Goal: Task Accomplishment & Management: Complete application form

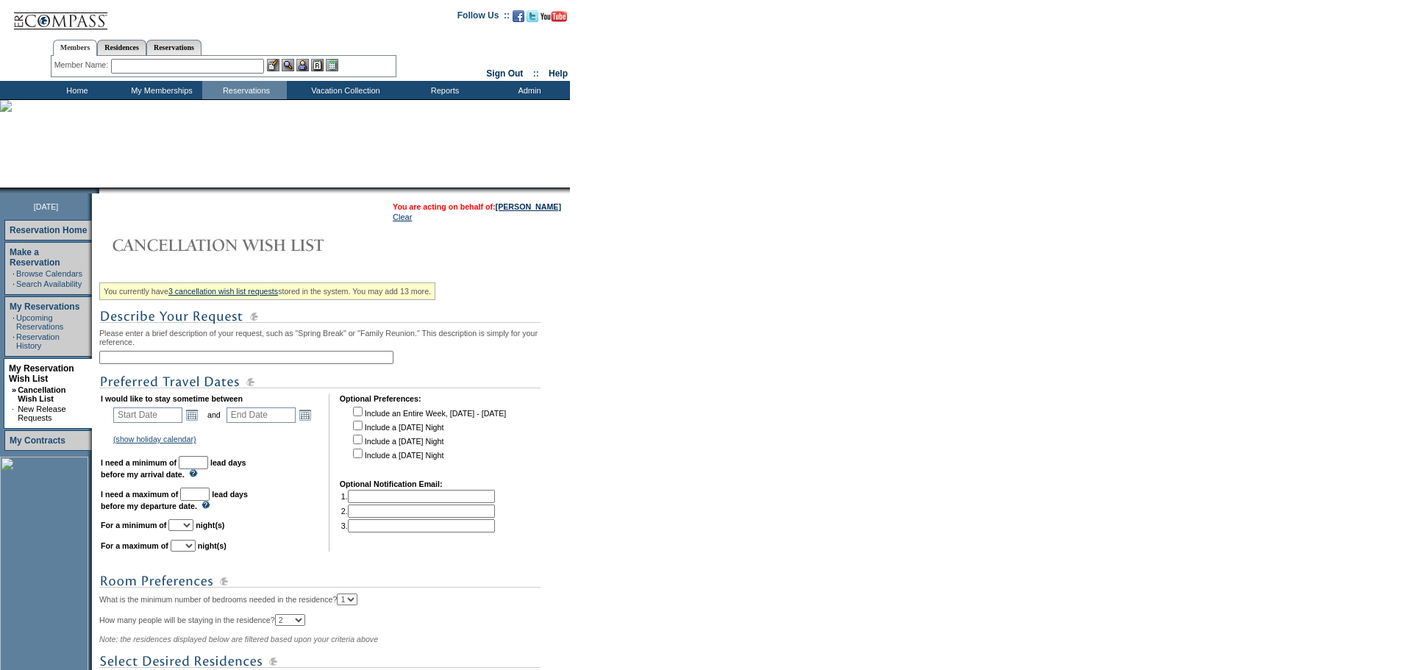
click at [196, 362] on input "text" at bounding box center [246, 357] width 294 height 13
type input "Kona"
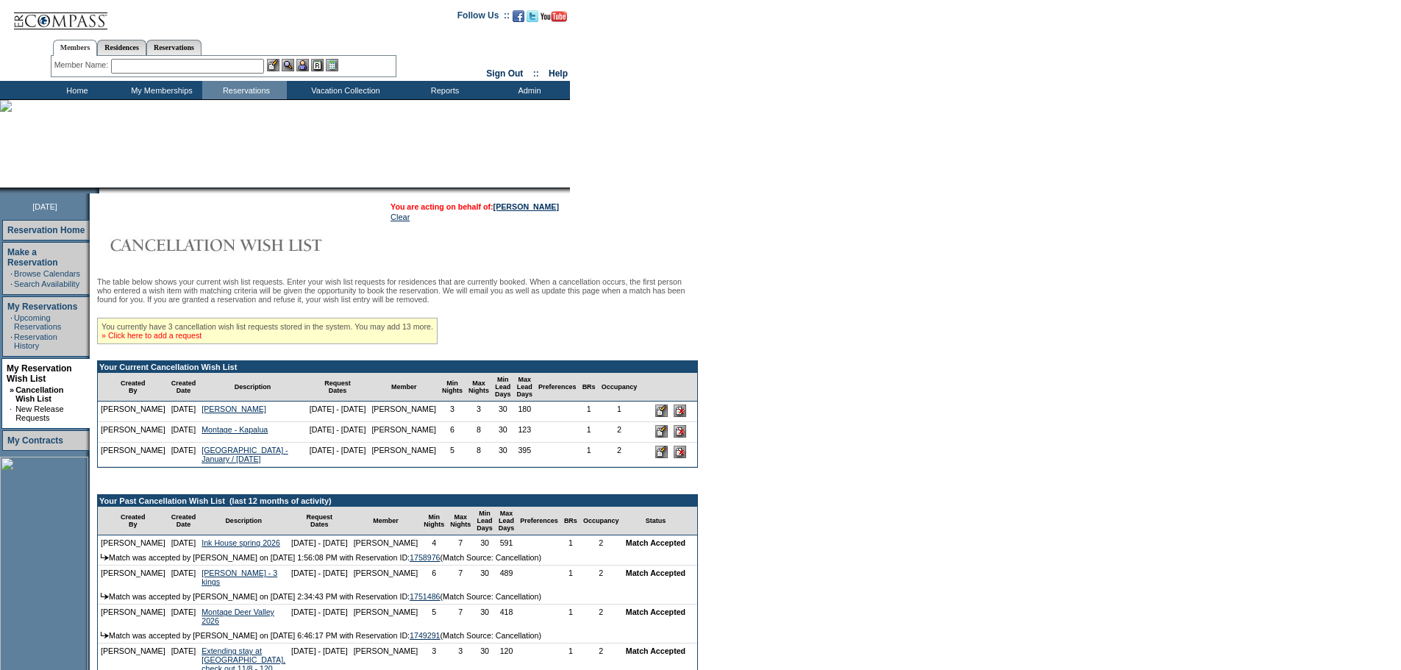
click at [185, 340] on link "» Click here to add a request" at bounding box center [151, 335] width 100 height 9
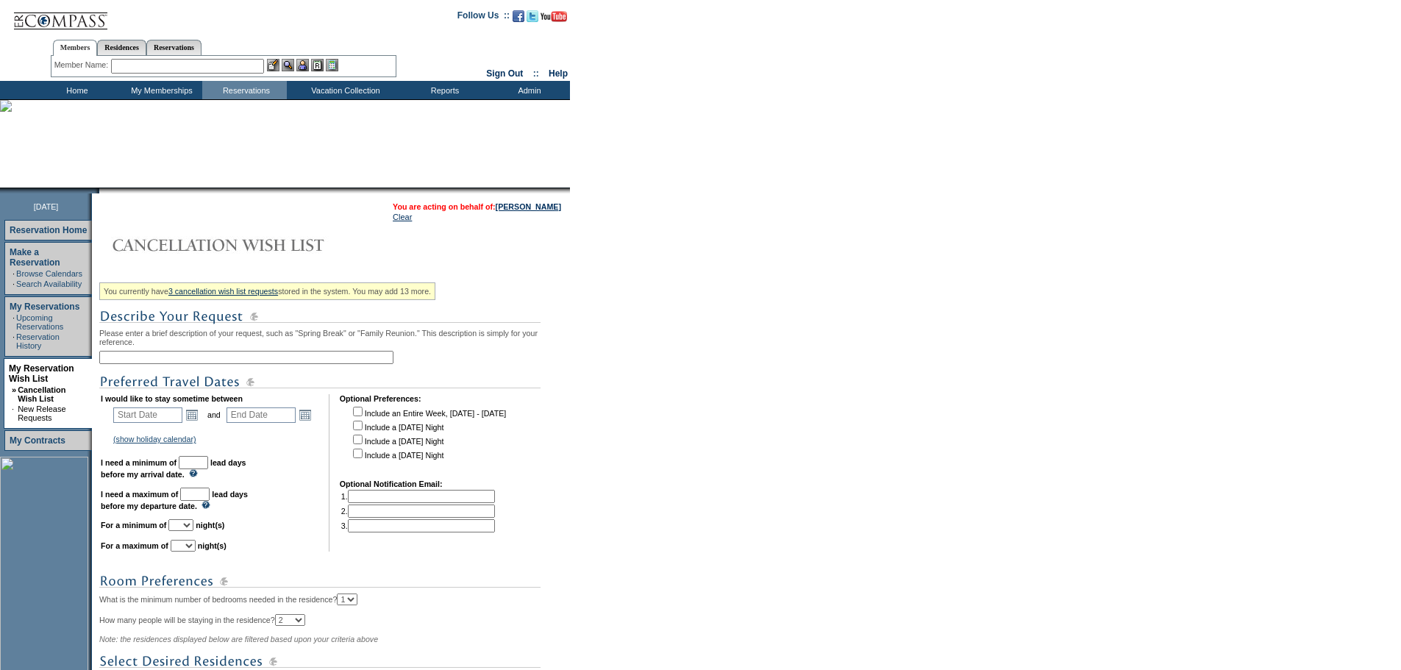
click at [224, 364] on input "text" at bounding box center [246, 357] width 294 height 13
type input "Kona"
click at [200, 423] on link "Open the calendar popup." at bounding box center [192, 415] width 16 height 16
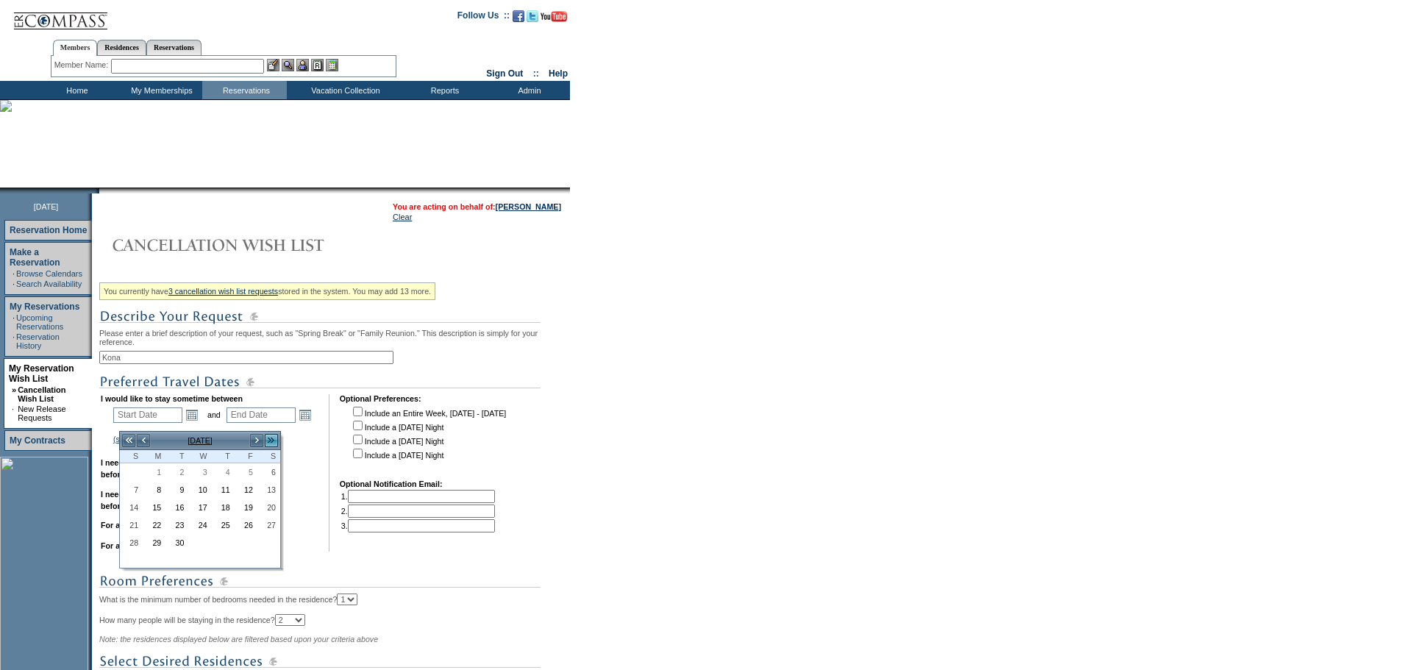
click at [268, 439] on link ">>" at bounding box center [271, 440] width 15 height 15
click at [128, 440] on link "<<" at bounding box center [128, 440] width 15 height 15
click at [135, 527] on link "21" at bounding box center [131, 525] width 21 height 16
type input "[DATE]"
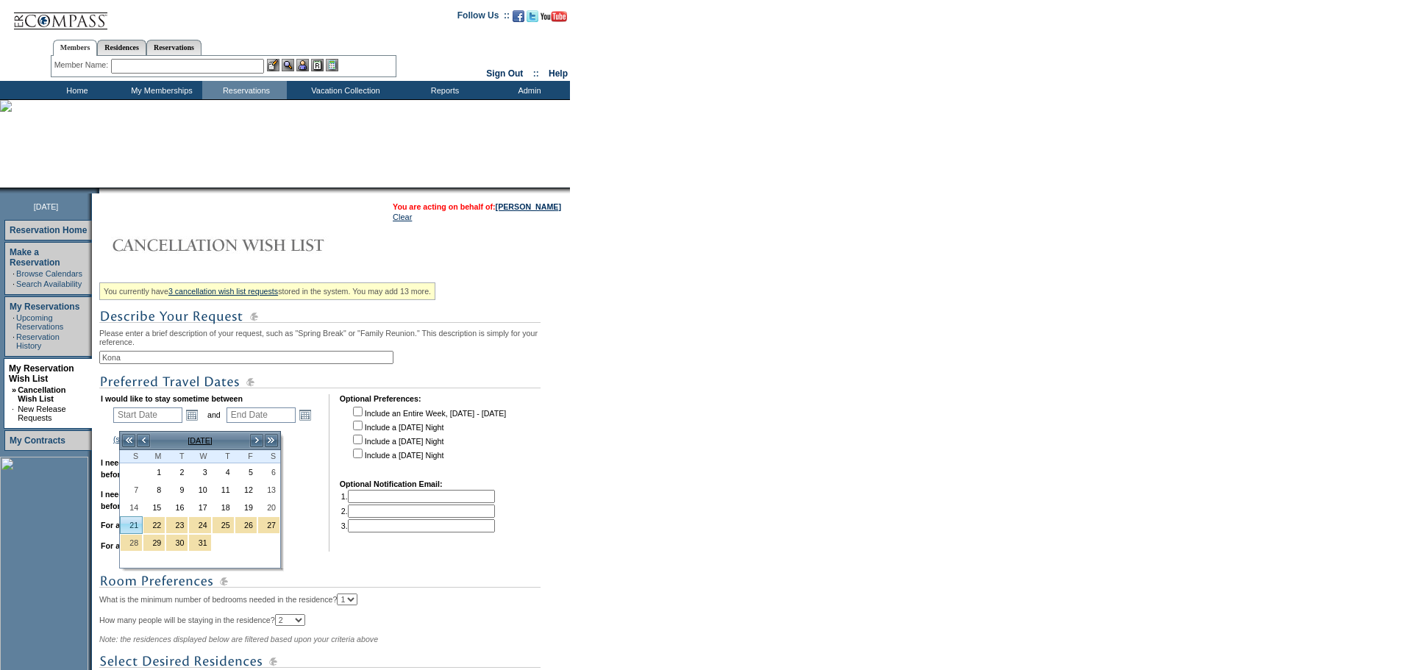
type input "[DATE]"
type input "111"
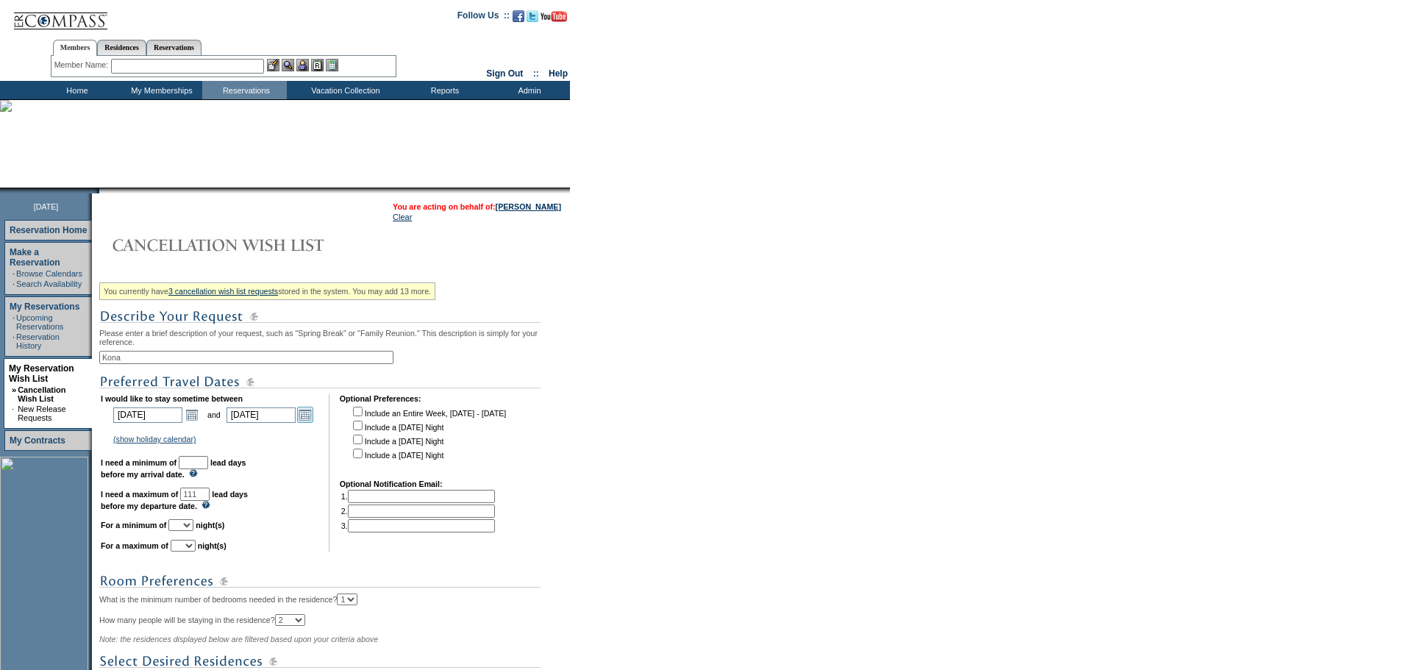
click at [310, 423] on link "Open the calendar popup." at bounding box center [305, 415] width 16 height 16
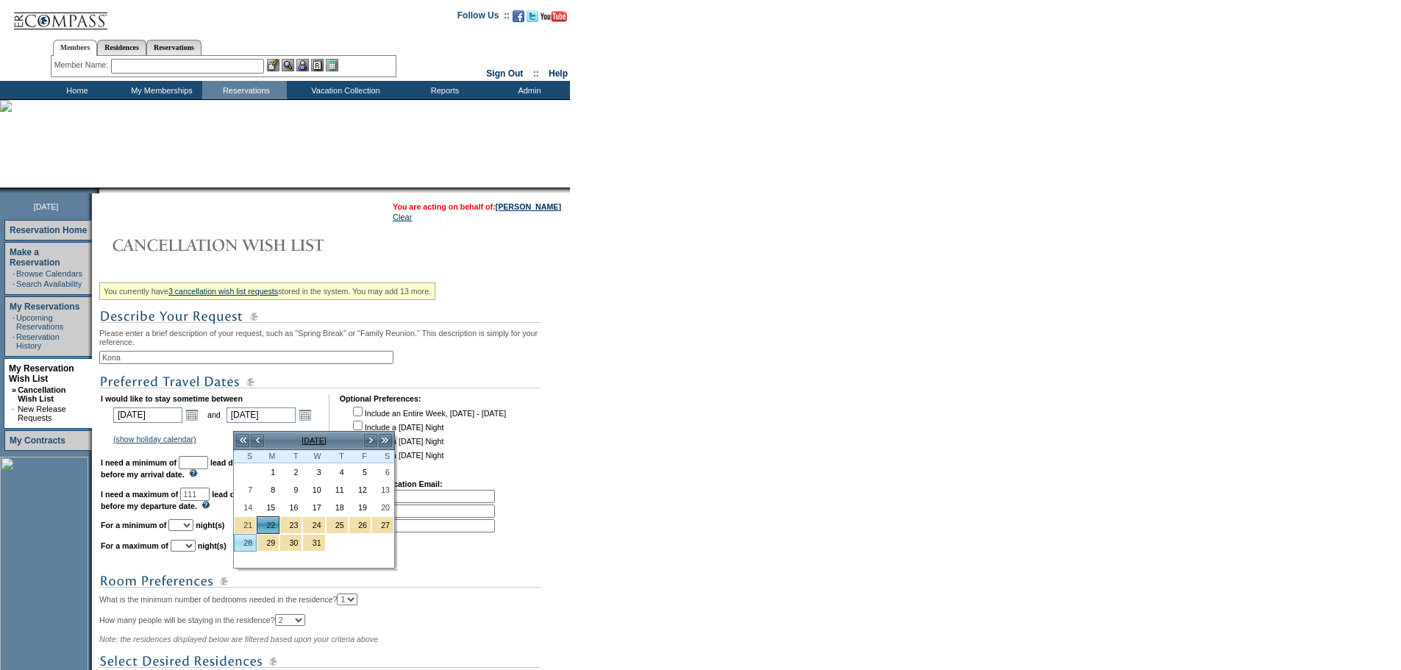
click at [245, 542] on link "28" at bounding box center [245, 543] width 21 height 16
type input "2025-12-28"
type input "12/28/2025"
type input "117"
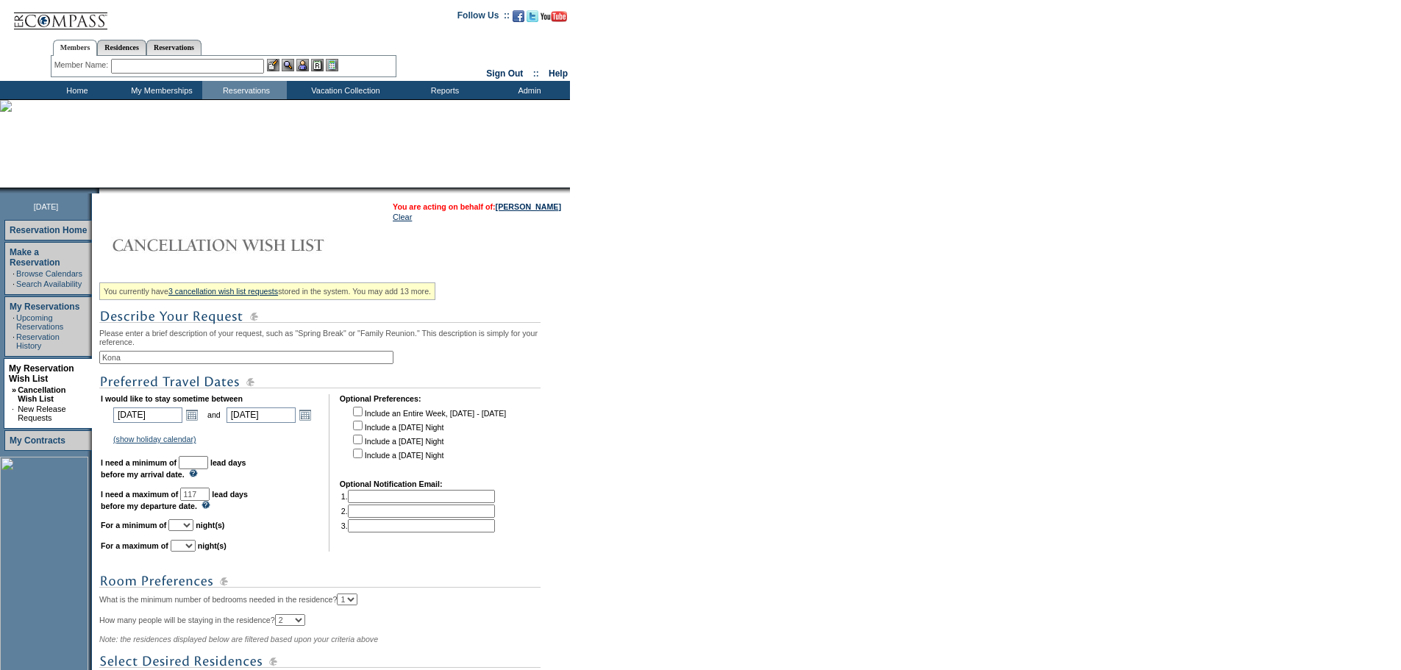
click at [208, 469] on input "text" at bounding box center [193, 462] width 29 height 13
drag, startPoint x: 224, startPoint y: 466, endPoint x: 193, endPoint y: 470, distance: 31.1
click at [193, 470] on td "I would like to stay sometime between 2025-12-21 12/21/2025 Open the calendar p…" at bounding box center [210, 472] width 218 height 157
type input "30"
click at [281, 532] on td "I would like to stay sometime between 2025-12-21 12/21/2025 Open the calendar p…" at bounding box center [210, 472] width 218 height 157
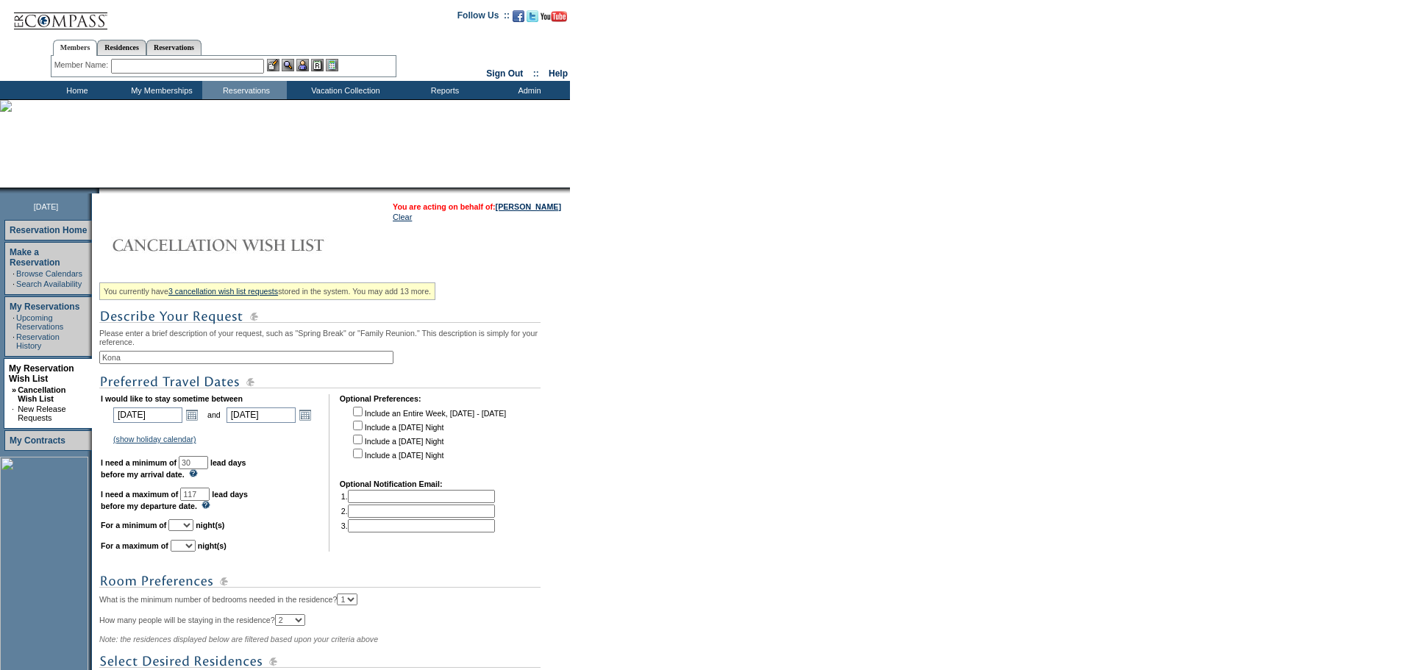
click at [193, 531] on select "1 2 3 4 5 6 7 8 9 10 11 12 13 14" at bounding box center [180, 525] width 25 height 12
select select "5"
click at [187, 531] on select "1 2 3 4 5 6 7 8 9 10 11 12 13 14" at bounding box center [180, 525] width 25 height 12
click at [196, 551] on select "1 2 3 4 5 6 7 8 9 10 11 12 13 14" at bounding box center [183, 546] width 25 height 12
select select "7"
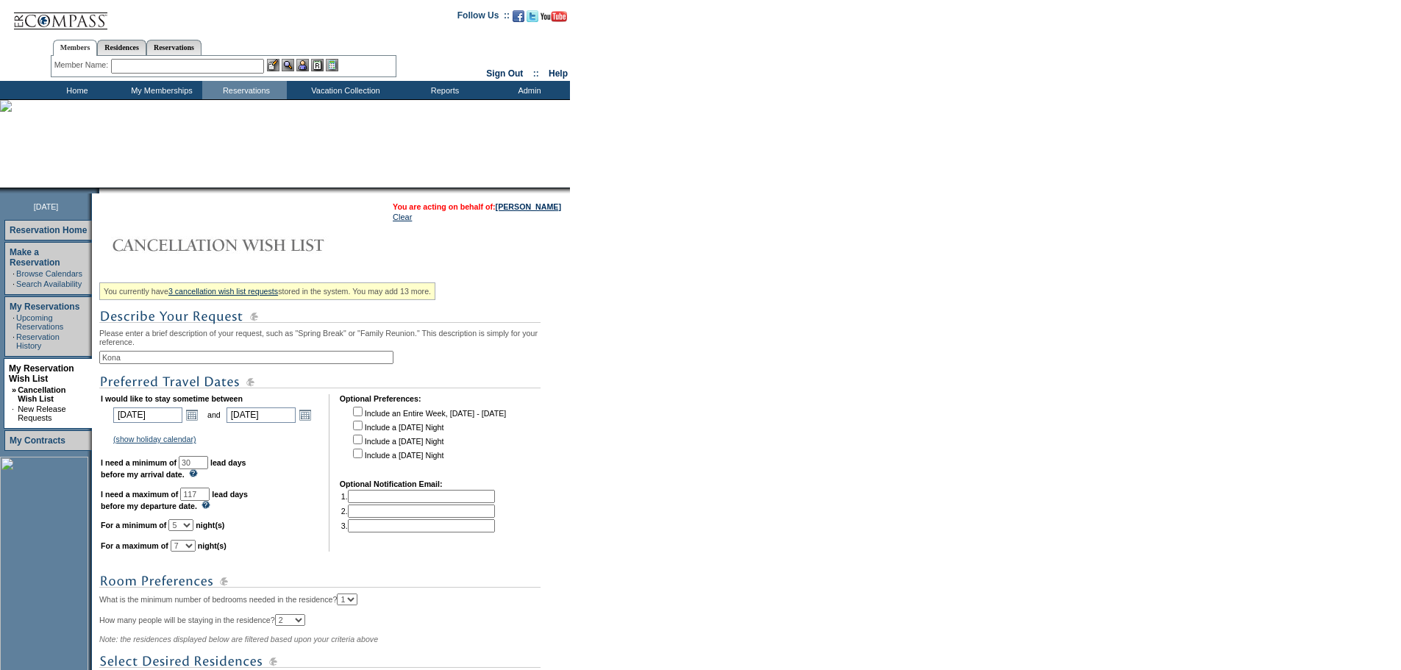
click at [189, 551] on select "1 2 3 4 5 6 7 8 9 10 11 12 13 14" at bounding box center [183, 546] width 25 height 12
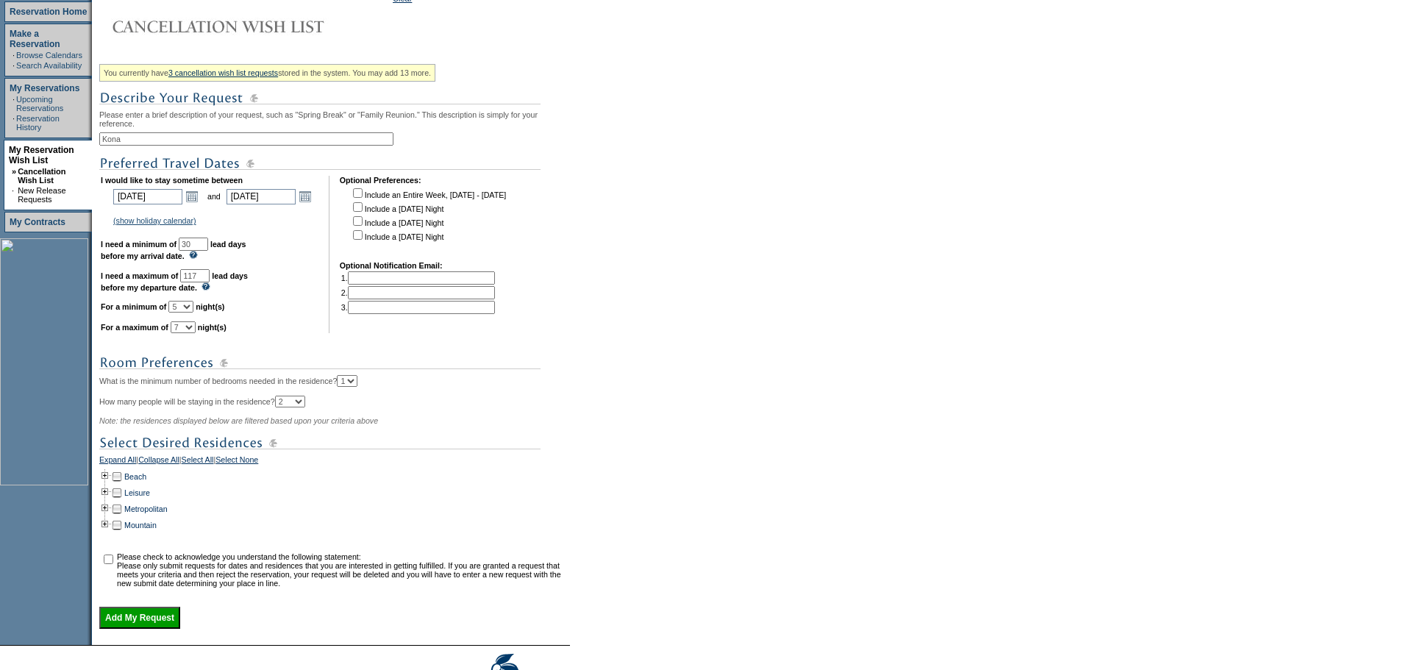
scroll to position [221, 0]
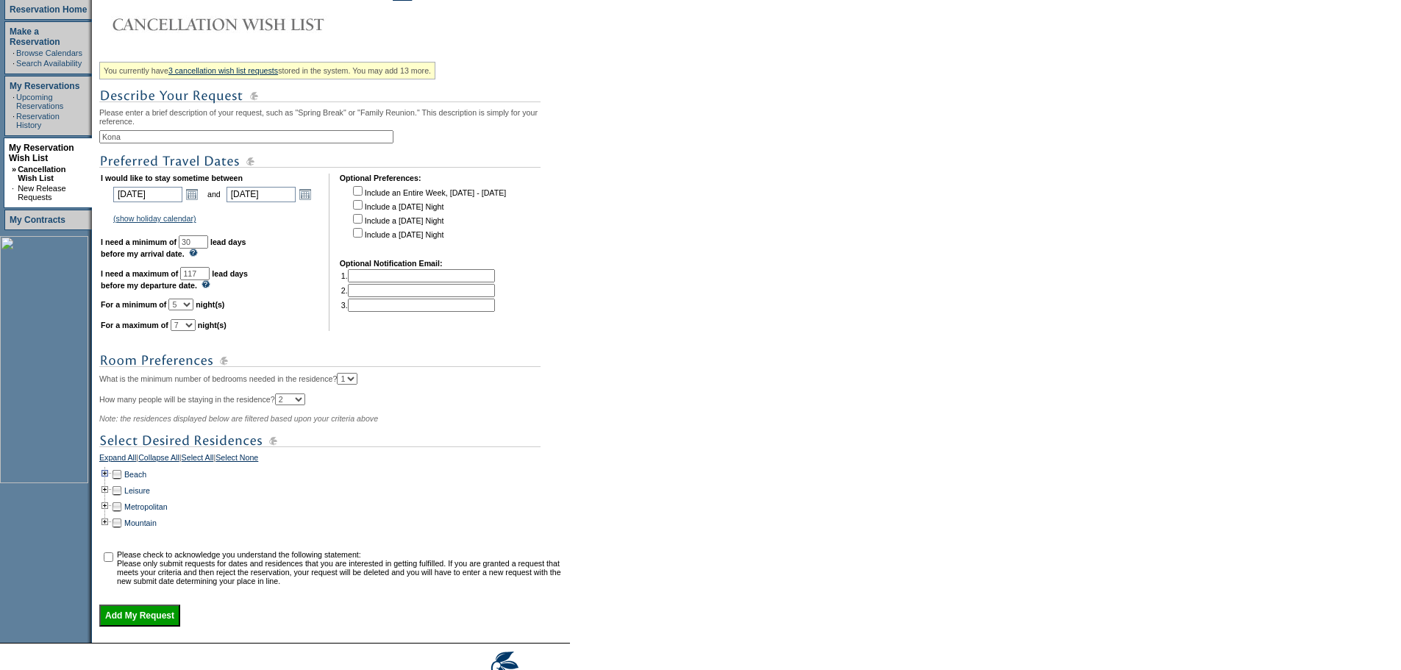
click at [111, 482] on td at bounding box center [105, 474] width 12 height 16
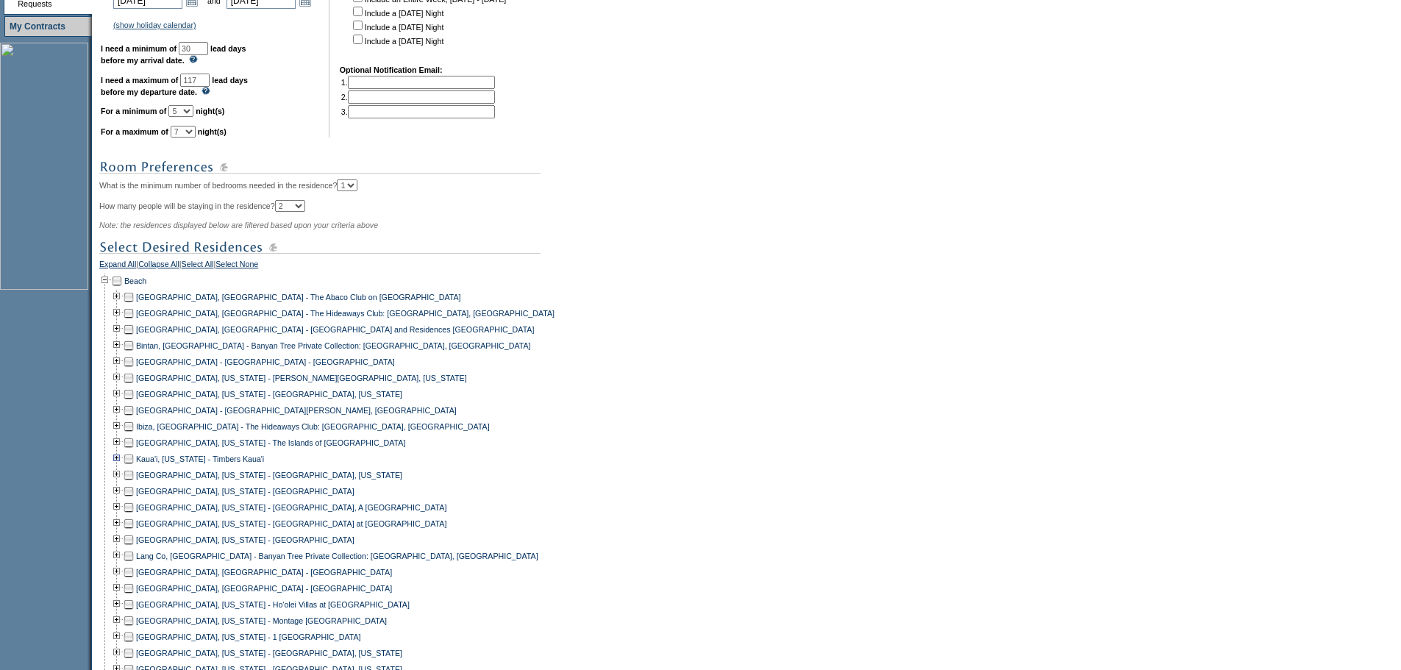
scroll to position [515, 0]
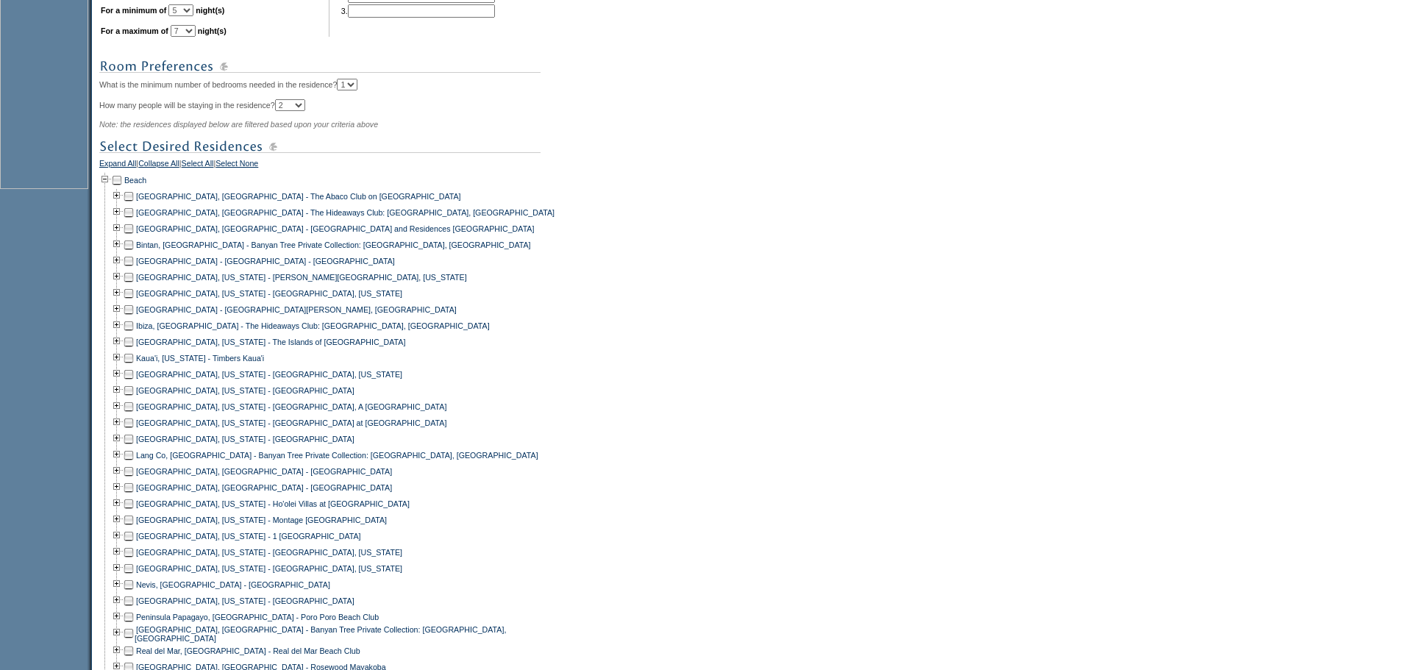
click at [135, 415] on td at bounding box center [129, 406] width 12 height 16
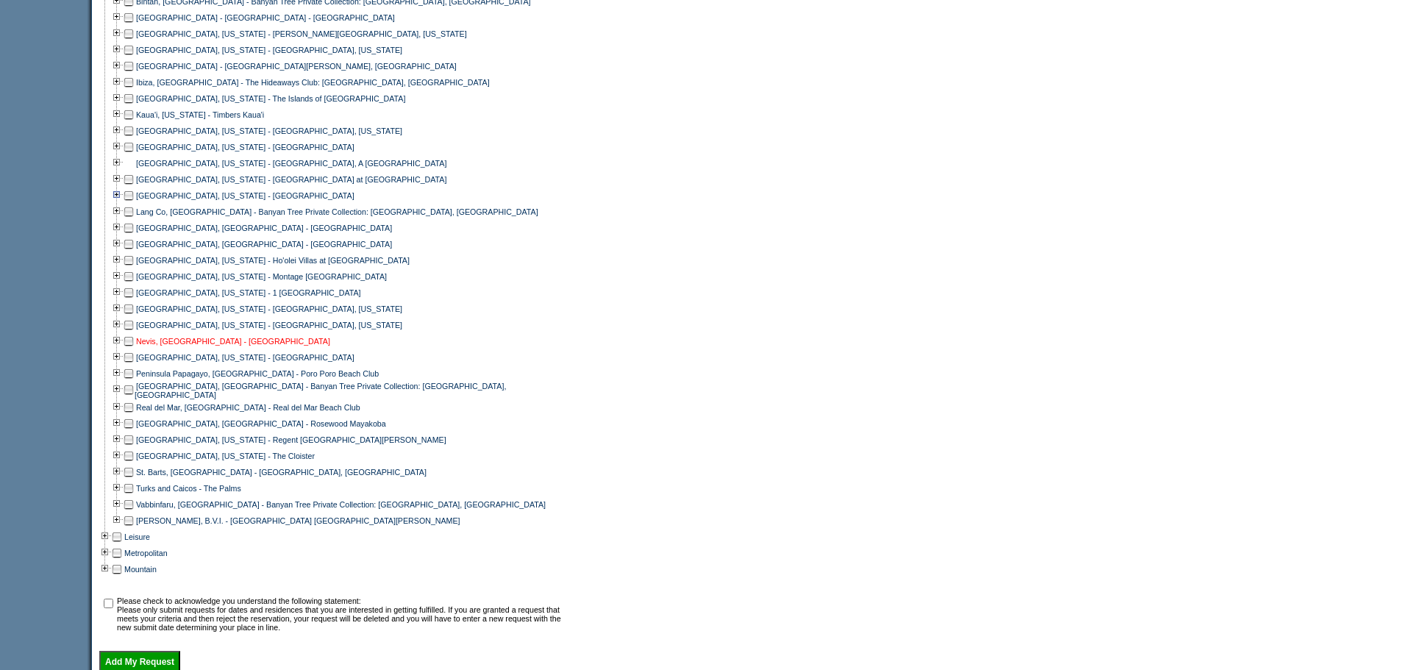
scroll to position [809, 0]
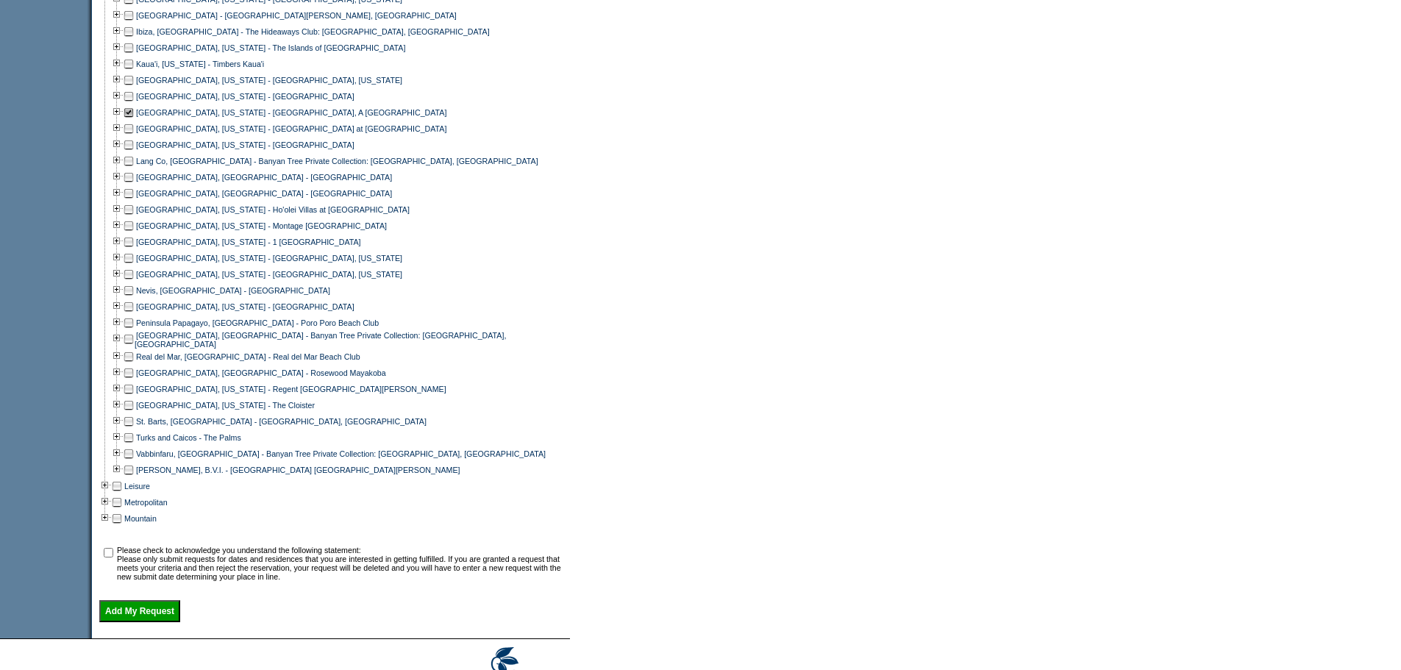
click at [113, 557] on input "checkbox" at bounding box center [109, 553] width 10 height 10
checkbox input "true"
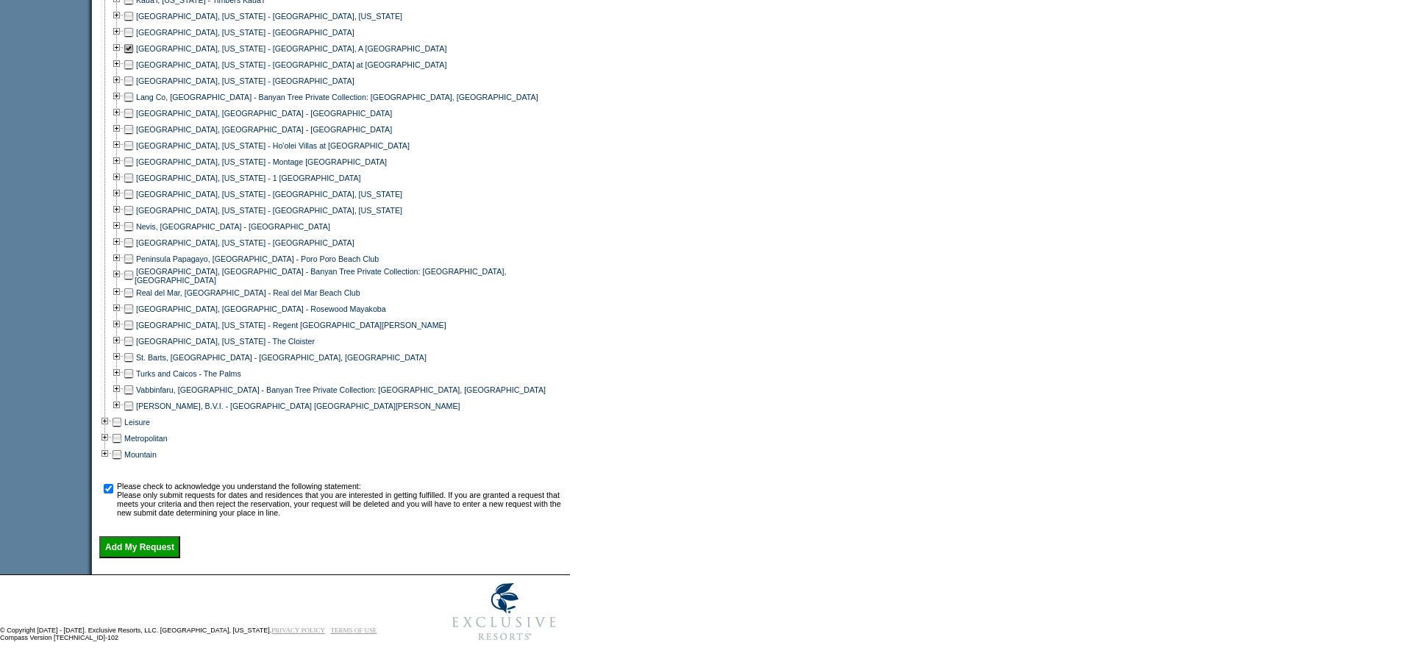
scroll to position [900, 0]
click at [165, 545] on input "Add My Request" at bounding box center [139, 547] width 81 height 22
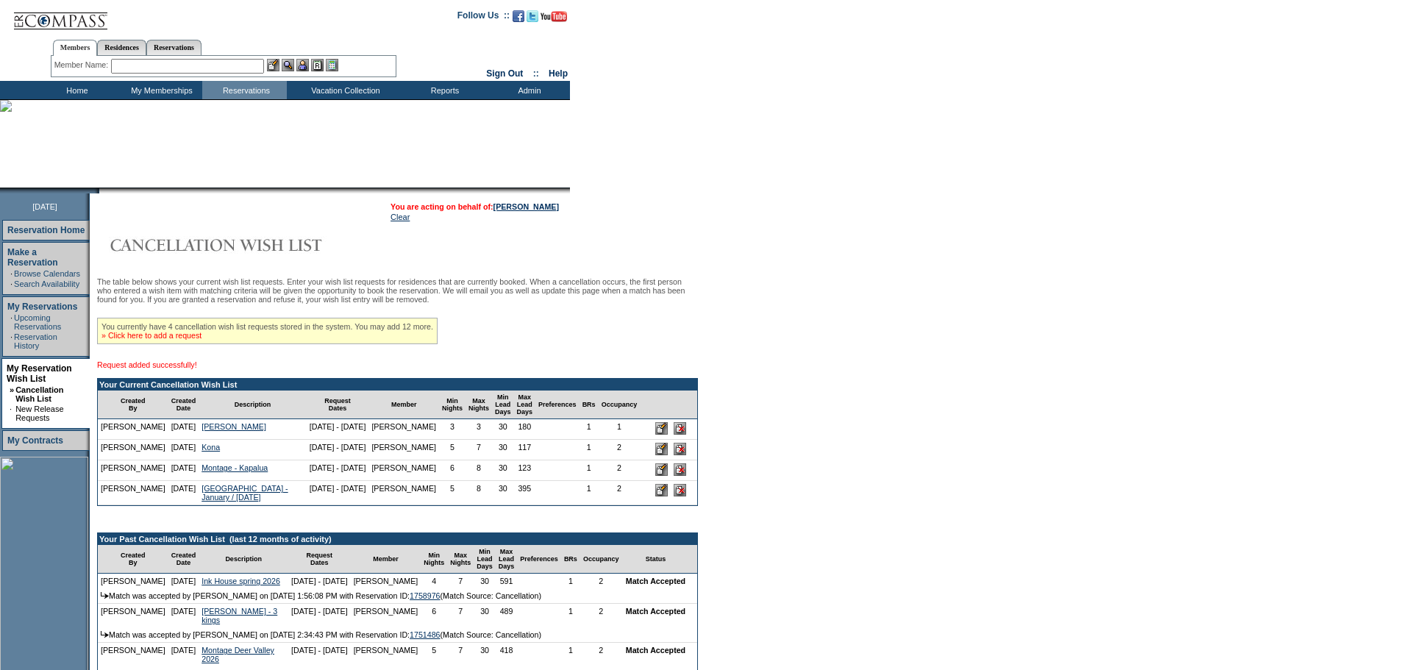
click at [201, 340] on link "» Click here to add a request" at bounding box center [151, 335] width 100 height 9
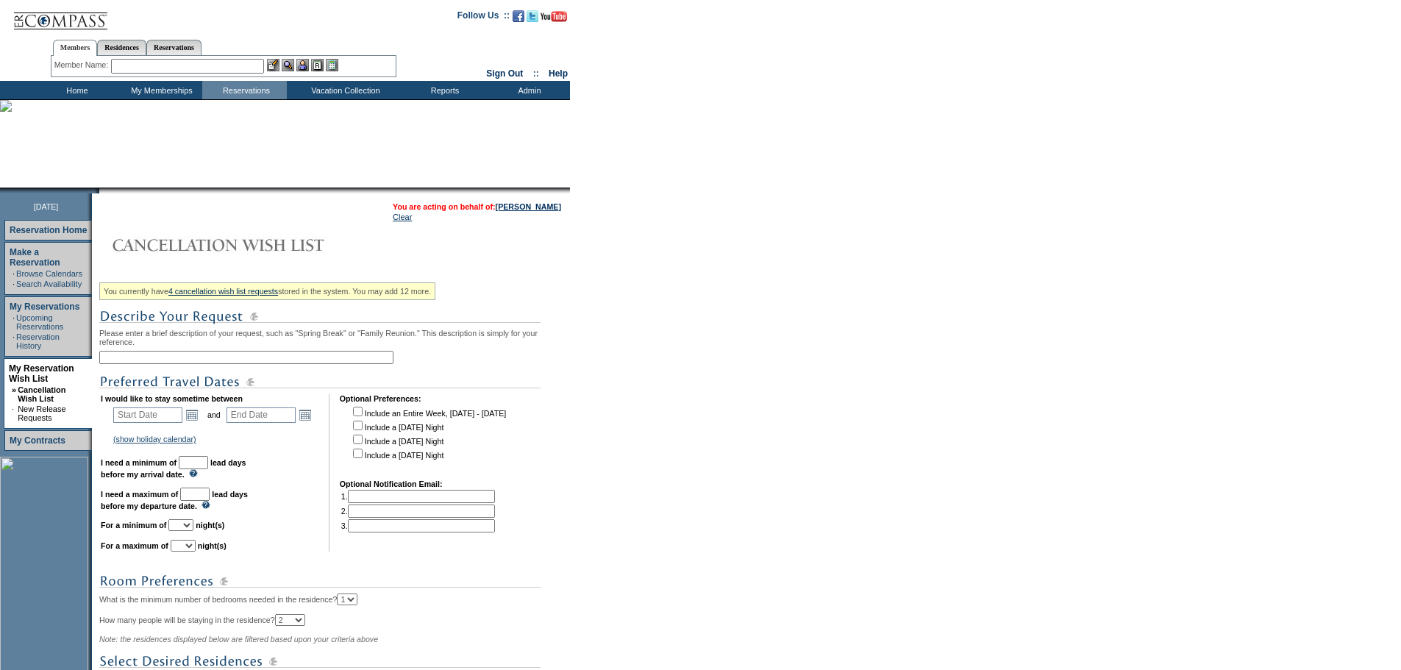
click at [206, 360] on input "text" at bounding box center [246, 357] width 294 height 13
type input "Grand Wailea"
click at [200, 423] on link "Open the calendar popup." at bounding box center [192, 415] width 16 height 16
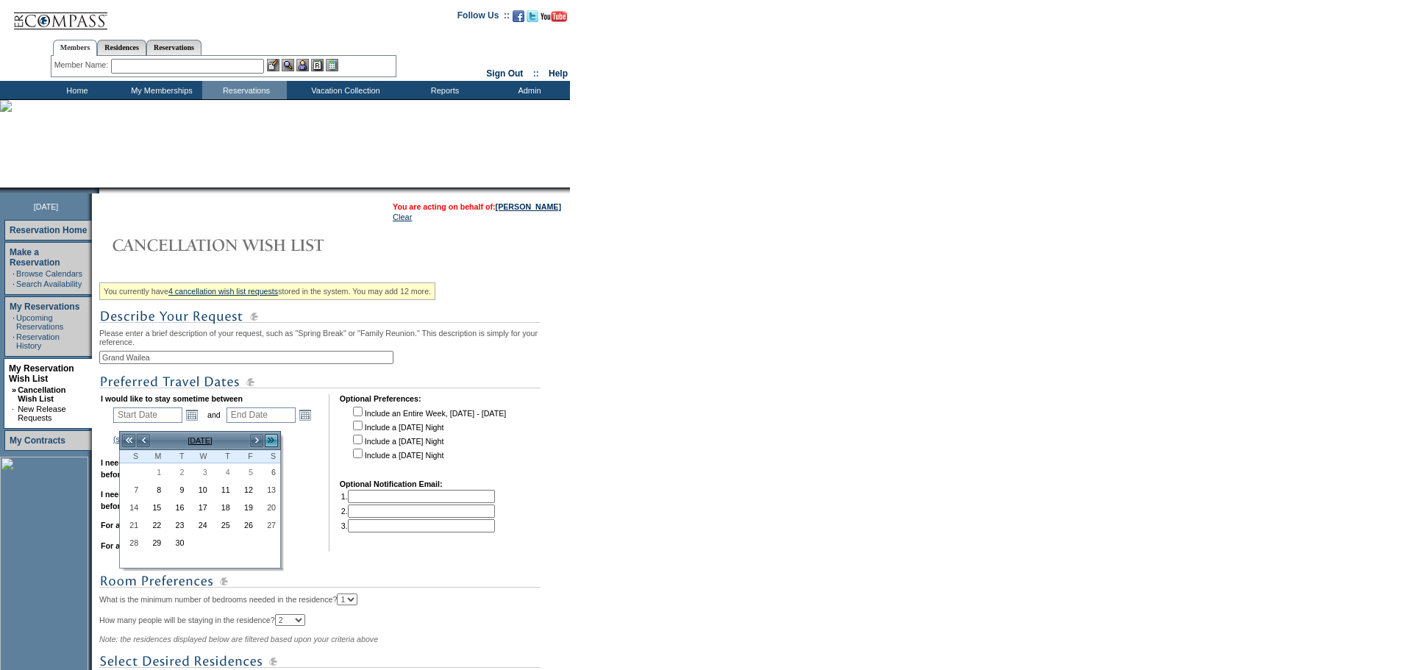
click at [268, 439] on link ">>" at bounding box center [271, 440] width 15 height 15
click at [127, 523] on link "21" at bounding box center [131, 525] width 21 height 16
click at [130, 528] on link "21" at bounding box center [131, 525] width 21 height 16
type input "2025-12-21"
type input "2025-12-22"
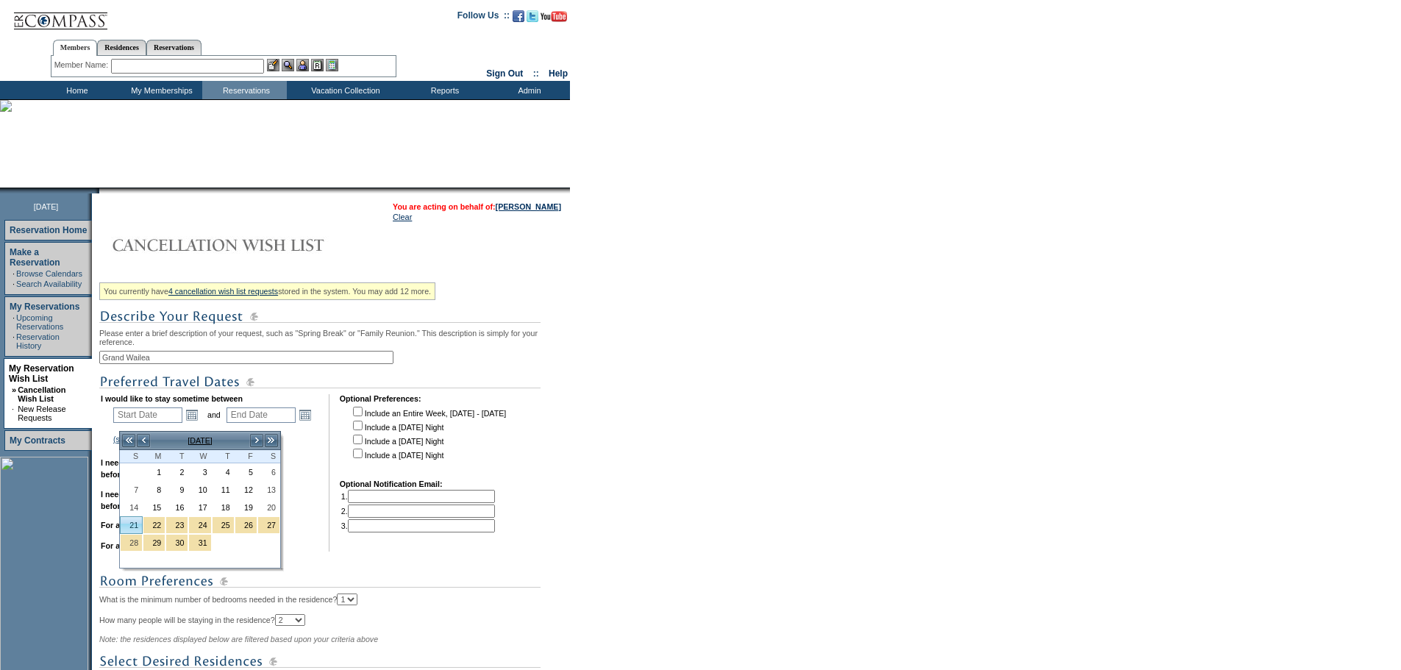
type input "12/21/2025"
type input "12/22/2025"
type input "111"
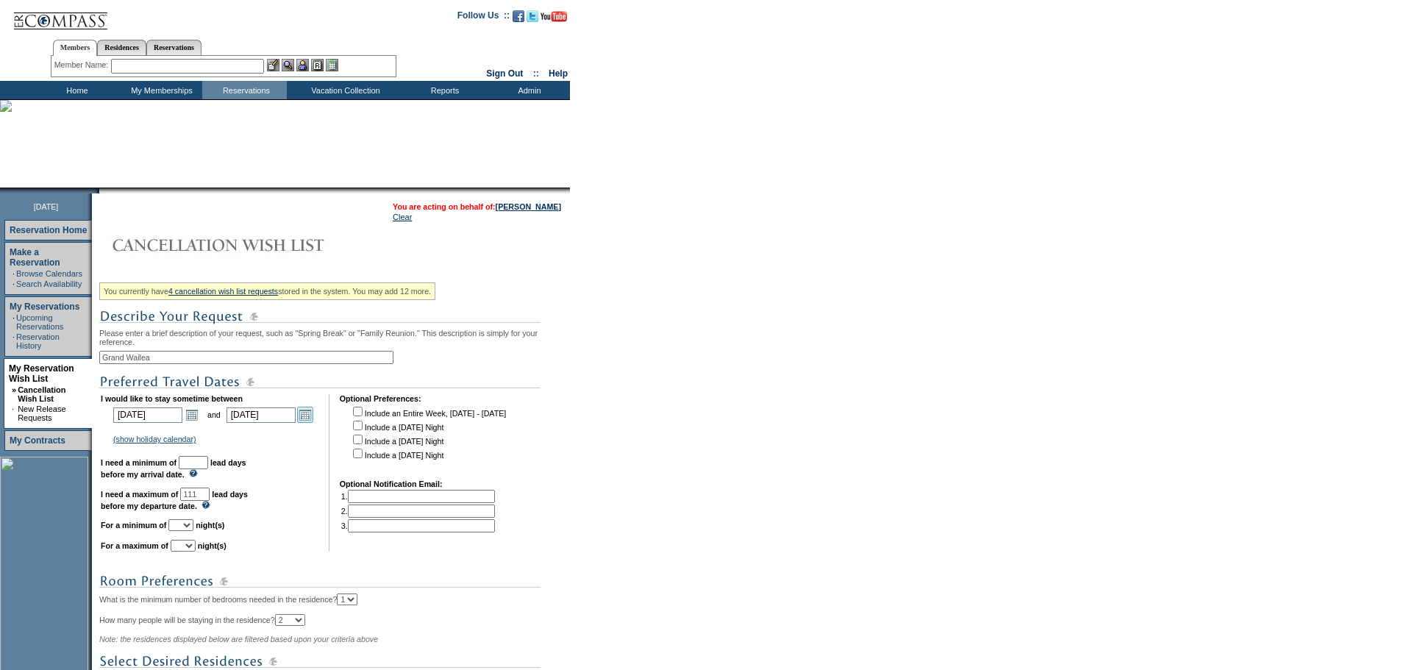
click at [310, 423] on link "Open the calendar popup." at bounding box center [305, 415] width 16 height 16
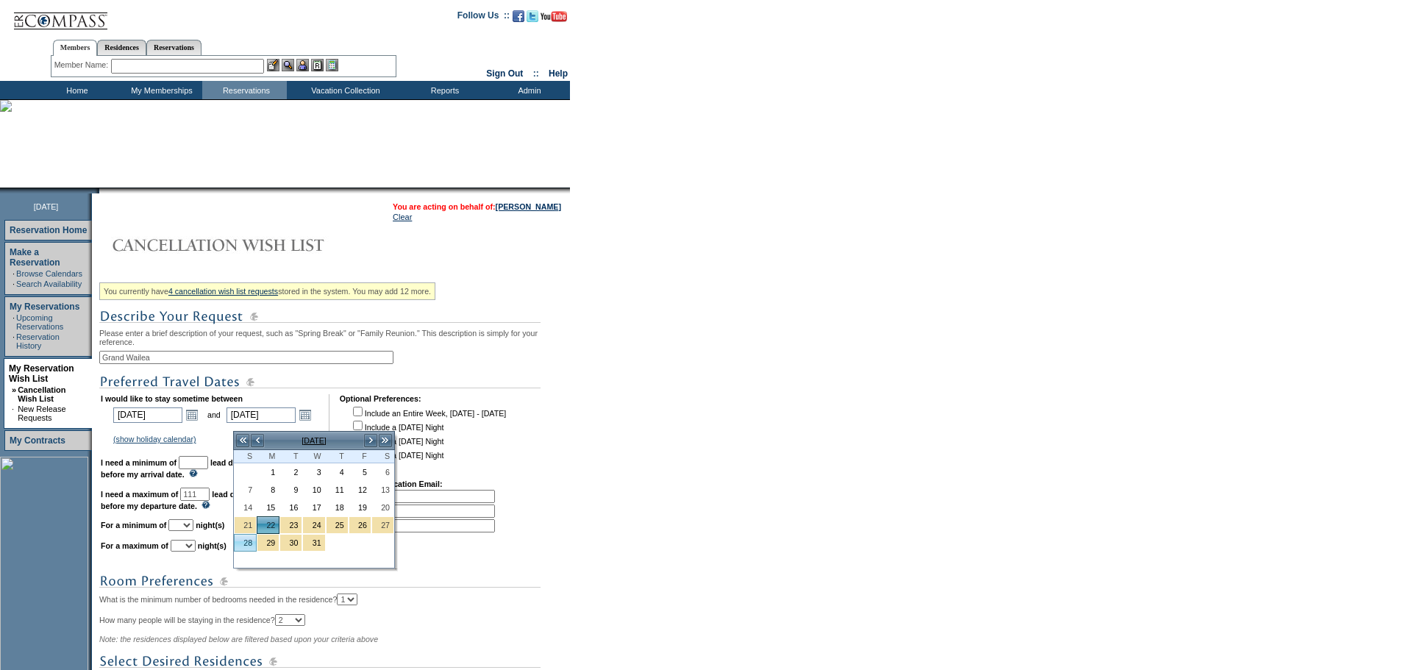
click at [244, 543] on link "28" at bounding box center [245, 543] width 21 height 16
type input "2025-12-28"
type input "12/28/2025"
type input "117"
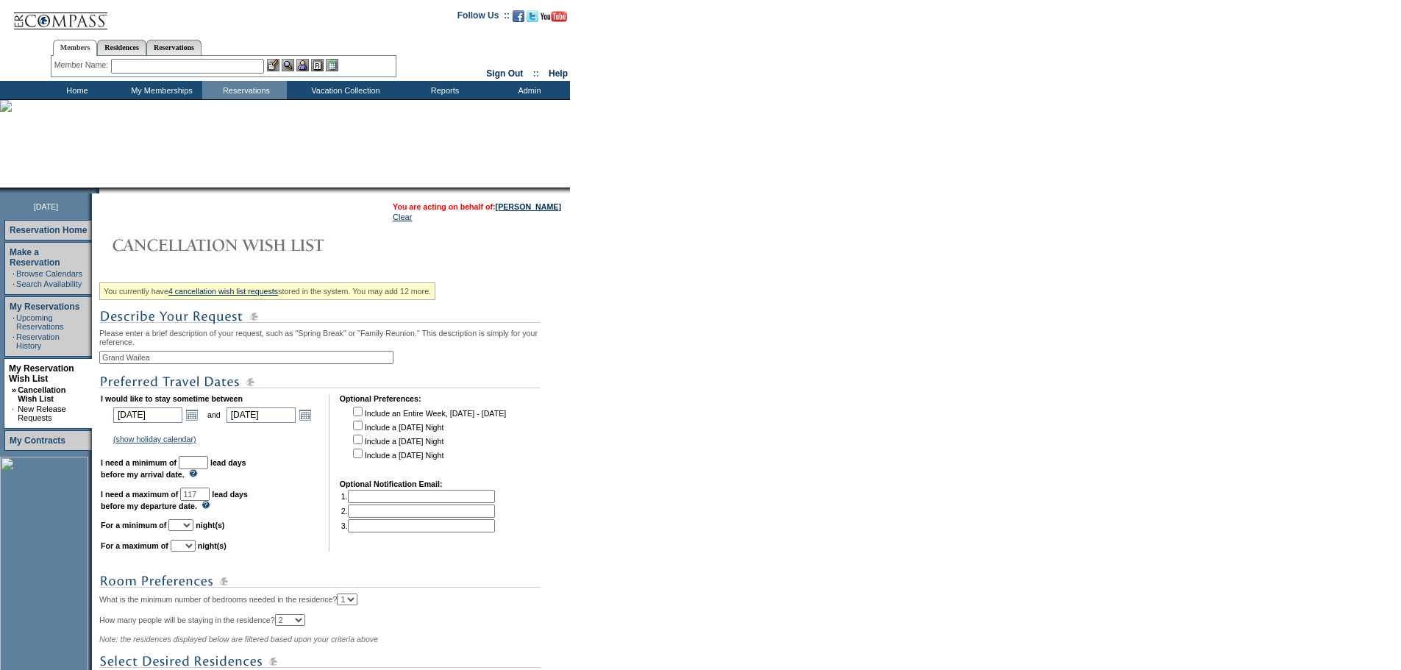
click at [208, 469] on input "text" at bounding box center [193, 462] width 29 height 13
type input "30"
click at [193, 531] on select "1 2 3 4 5 6 7 8 9 10 11 12 13 14" at bounding box center [180, 525] width 25 height 12
select select "5"
click at [187, 531] on select "1 2 3 4 5 6 7 8 9 10 11 12 13 14" at bounding box center [180, 525] width 25 height 12
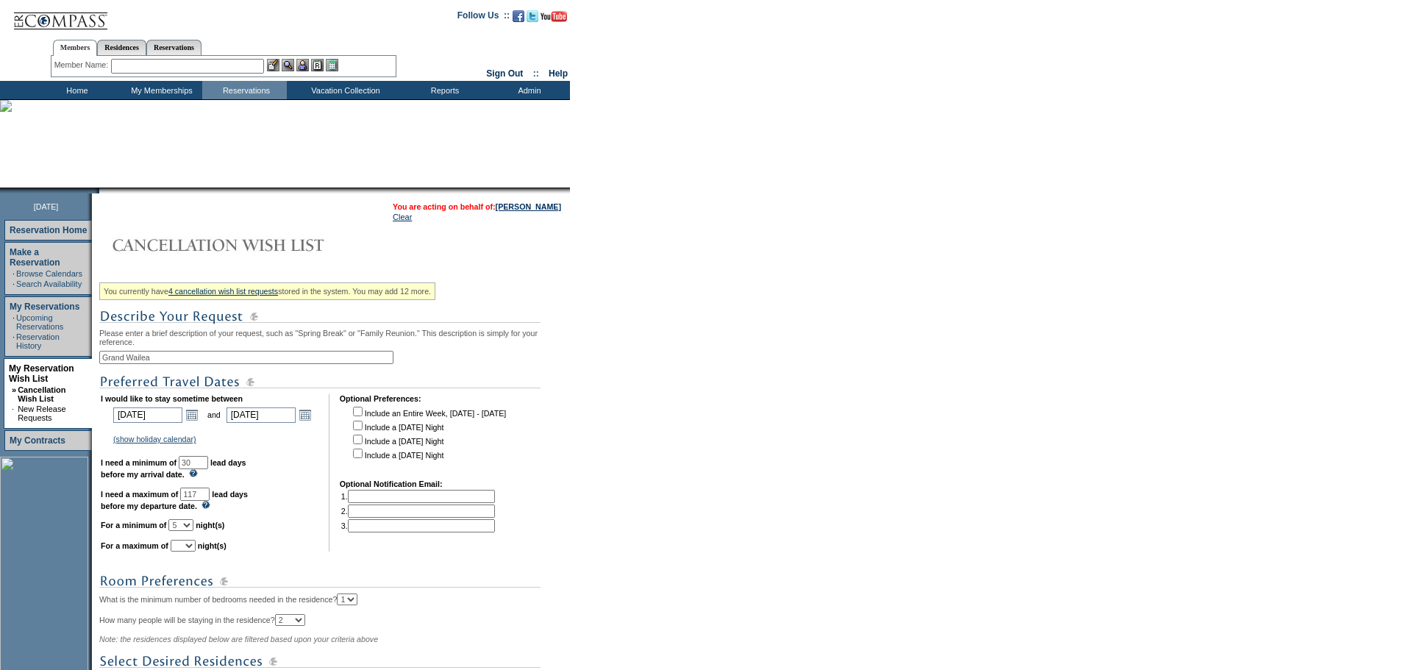
click at [196, 551] on select "1 2 3 4 5 6 7 8 9 10 11 12 13 14" at bounding box center [183, 546] width 25 height 12
select select "7"
click at [189, 551] on select "1 2 3 4 5 6 7 8 9 10 11 12 13 14" at bounding box center [183, 546] width 25 height 12
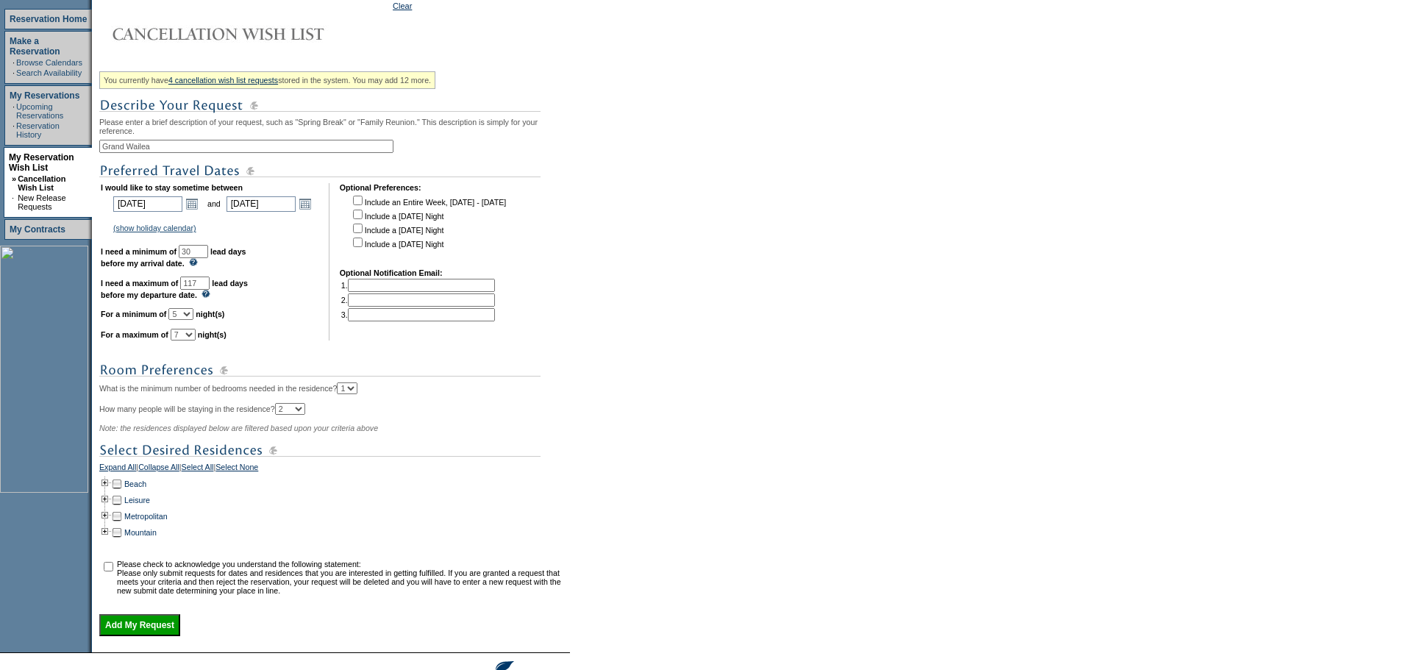
scroll to position [221, 0]
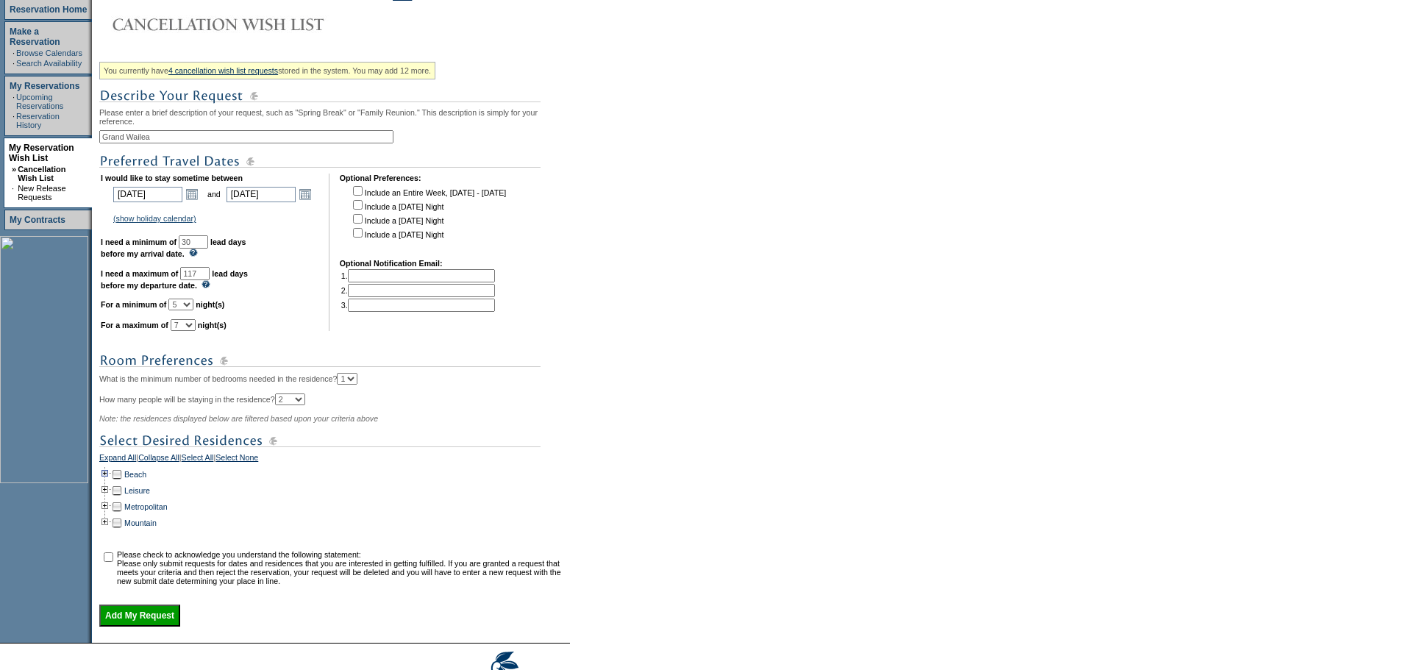
click at [109, 482] on td at bounding box center [105, 474] width 12 height 16
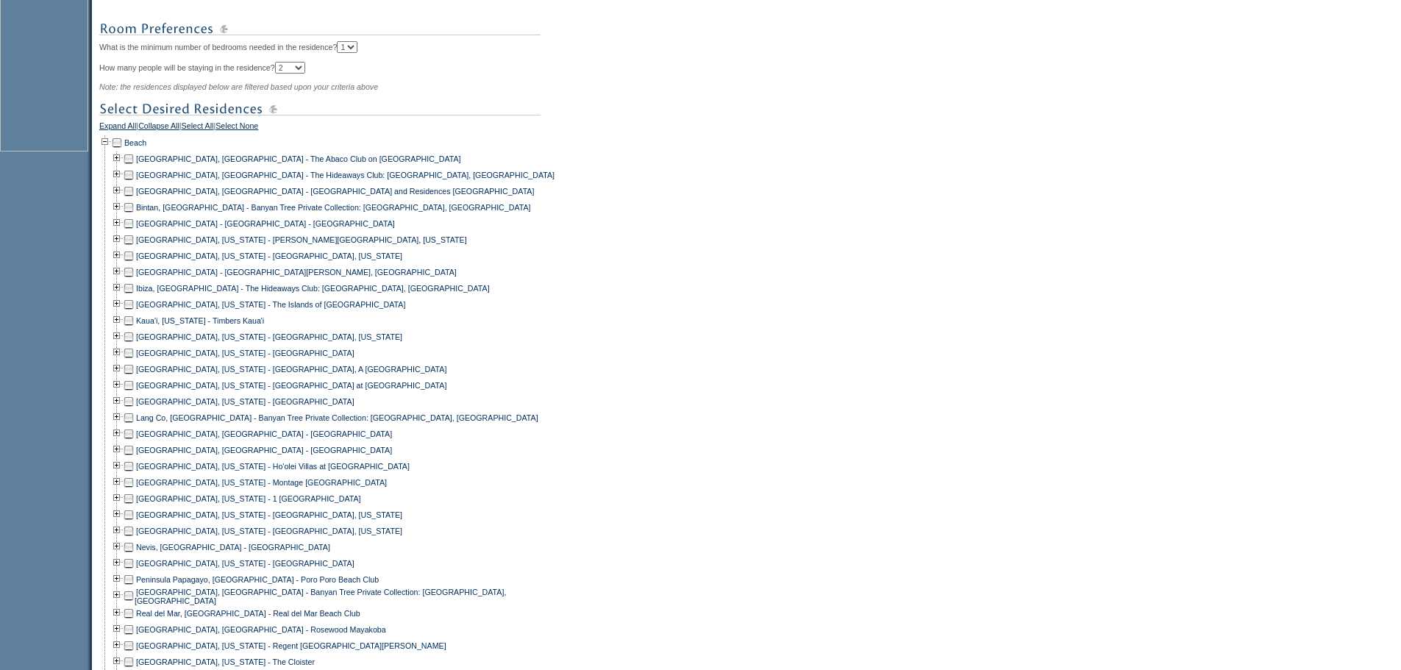
scroll to position [588, 0]
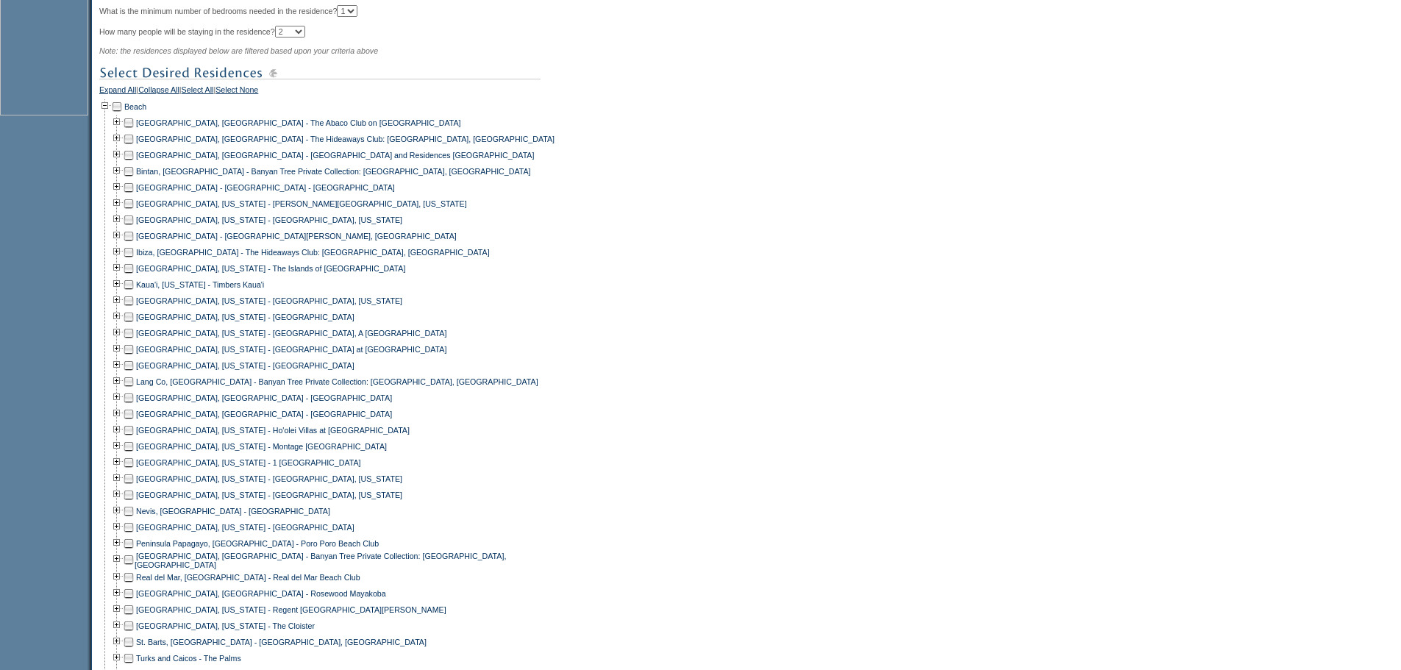
click at [133, 438] on td at bounding box center [129, 430] width 12 height 16
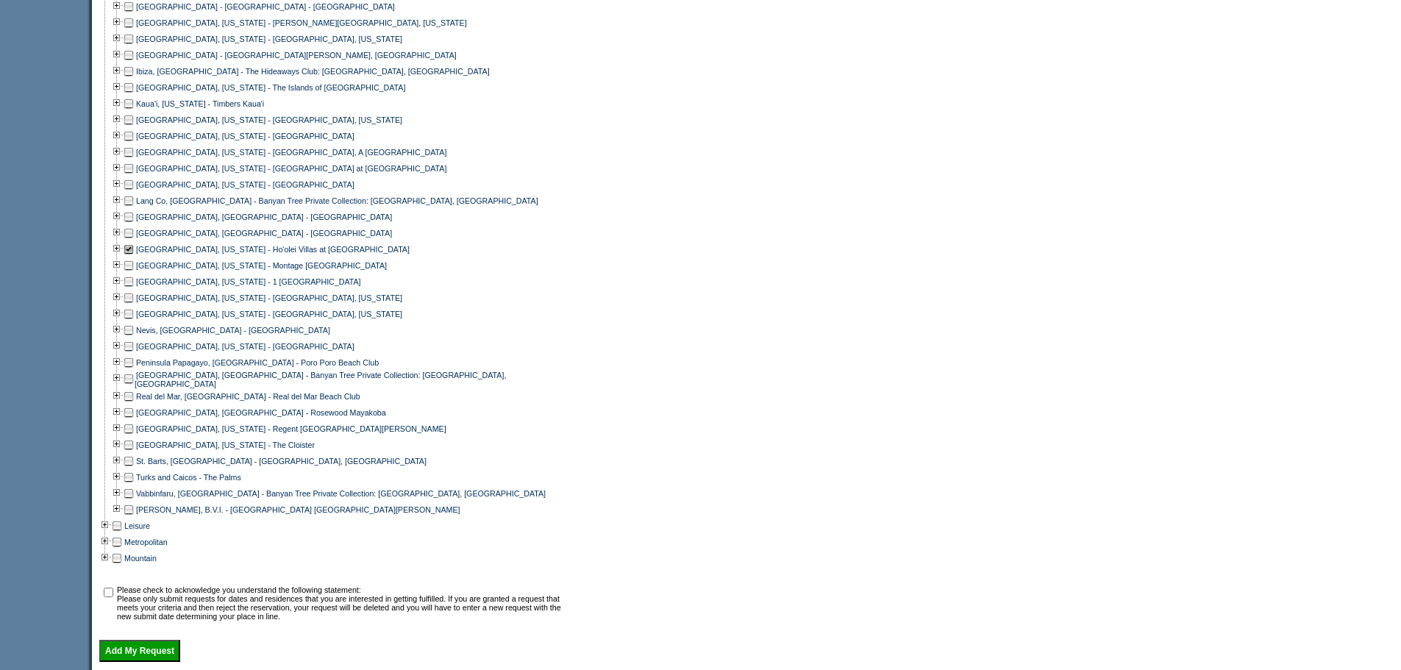
scroll to position [882, 0]
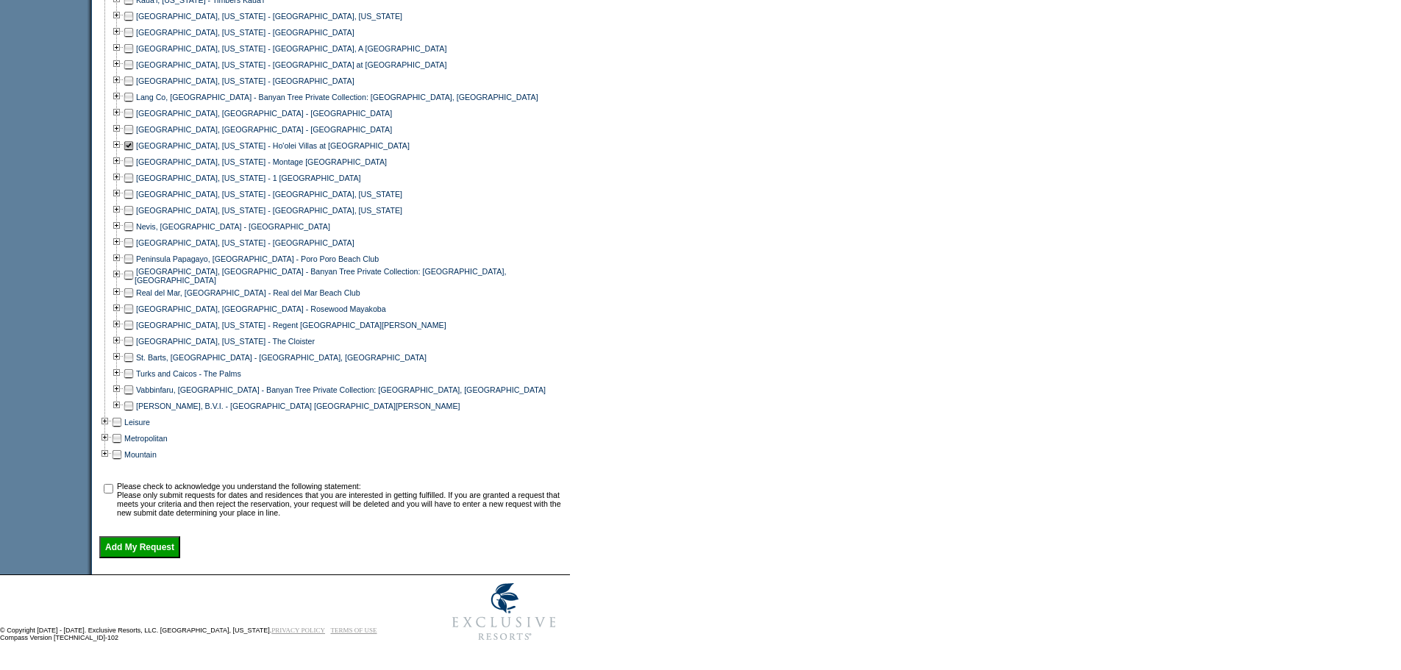
click at [113, 493] on input "checkbox" at bounding box center [109, 489] width 10 height 10
checkbox input "true"
click at [151, 558] on input "Add My Request" at bounding box center [139, 547] width 81 height 22
